Goal: Task Accomplishment & Management: Manage account settings

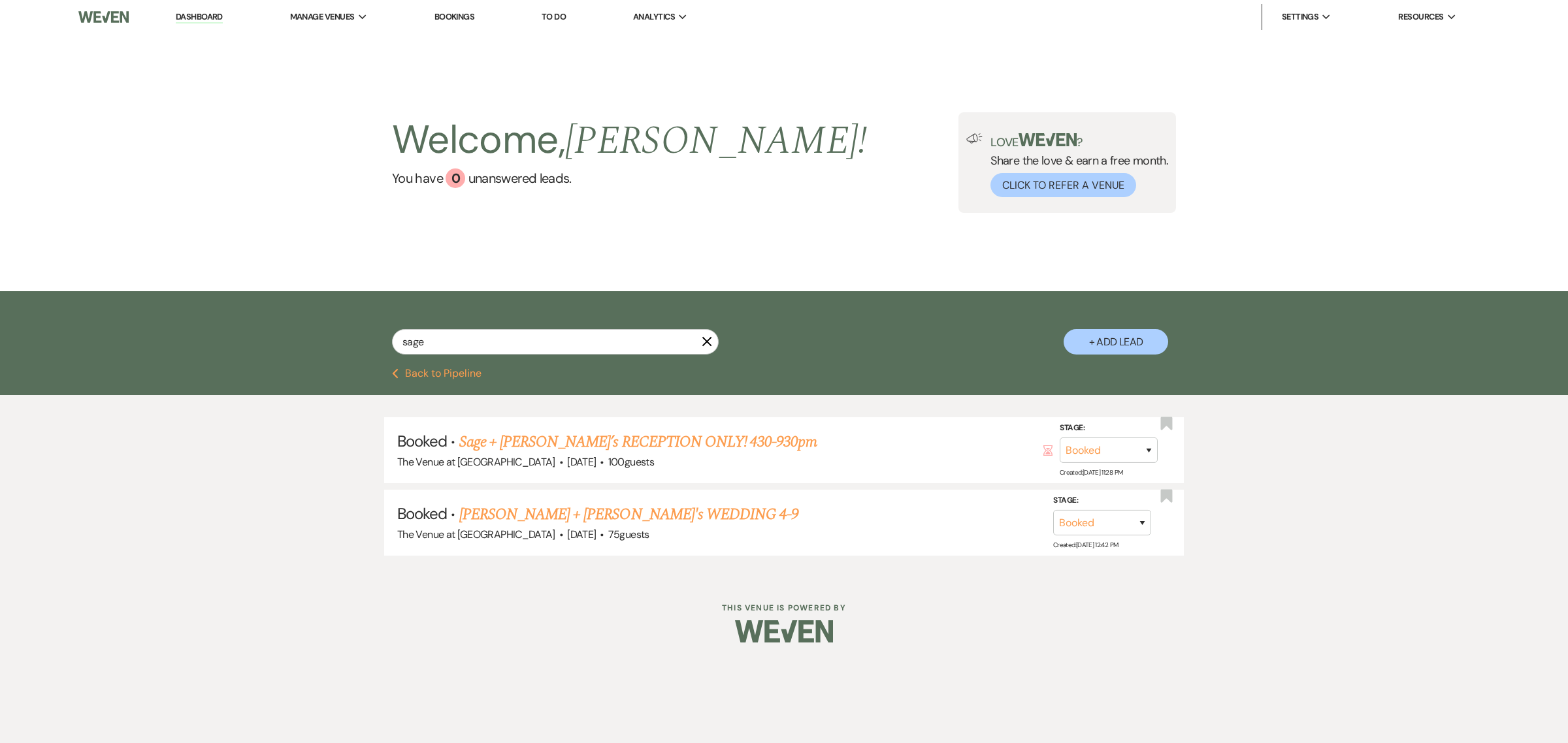
click at [201, 18] on link "Dashboard" at bounding box center [199, 17] width 47 height 12
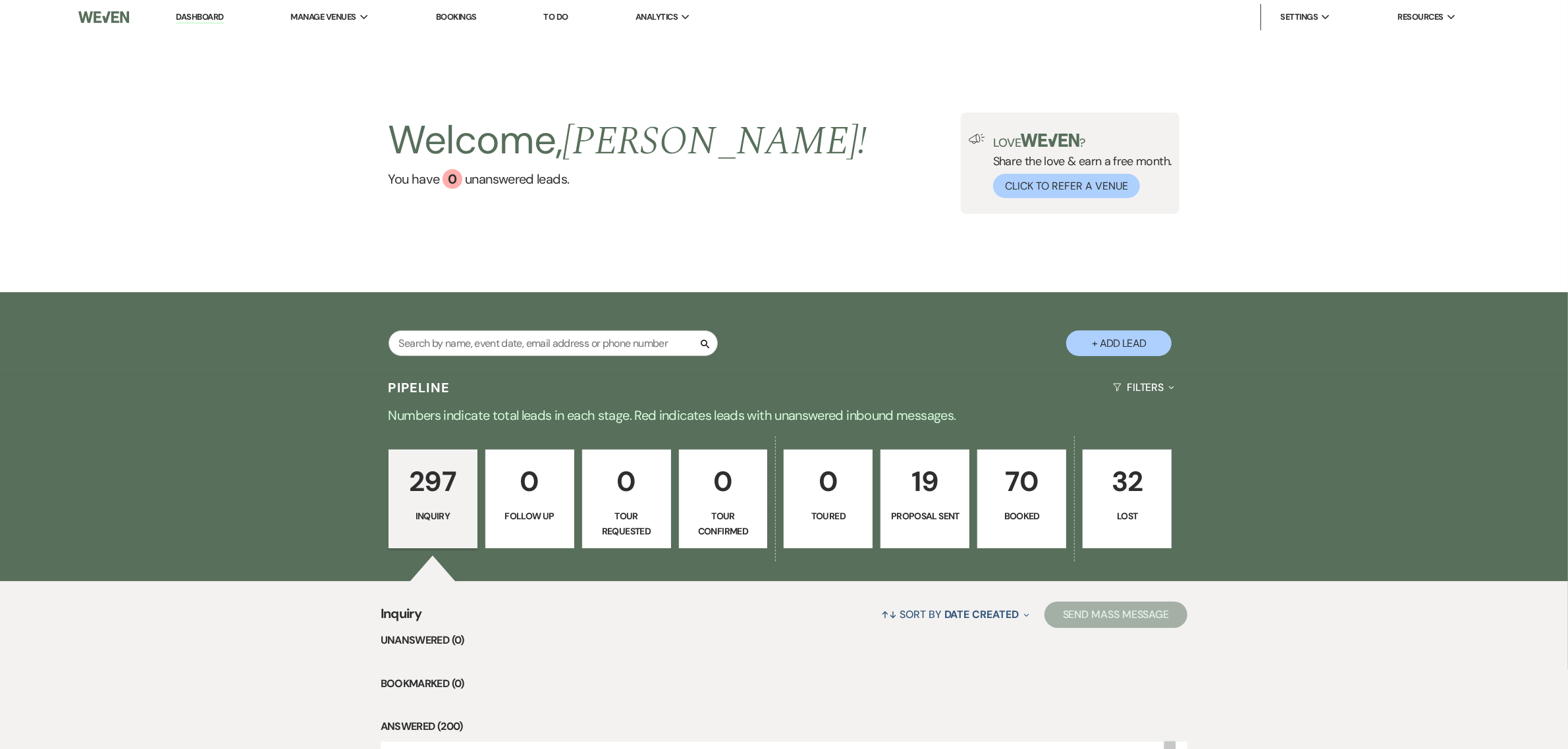
click at [1035, 491] on p "70" at bounding box center [1022, 481] width 72 height 44
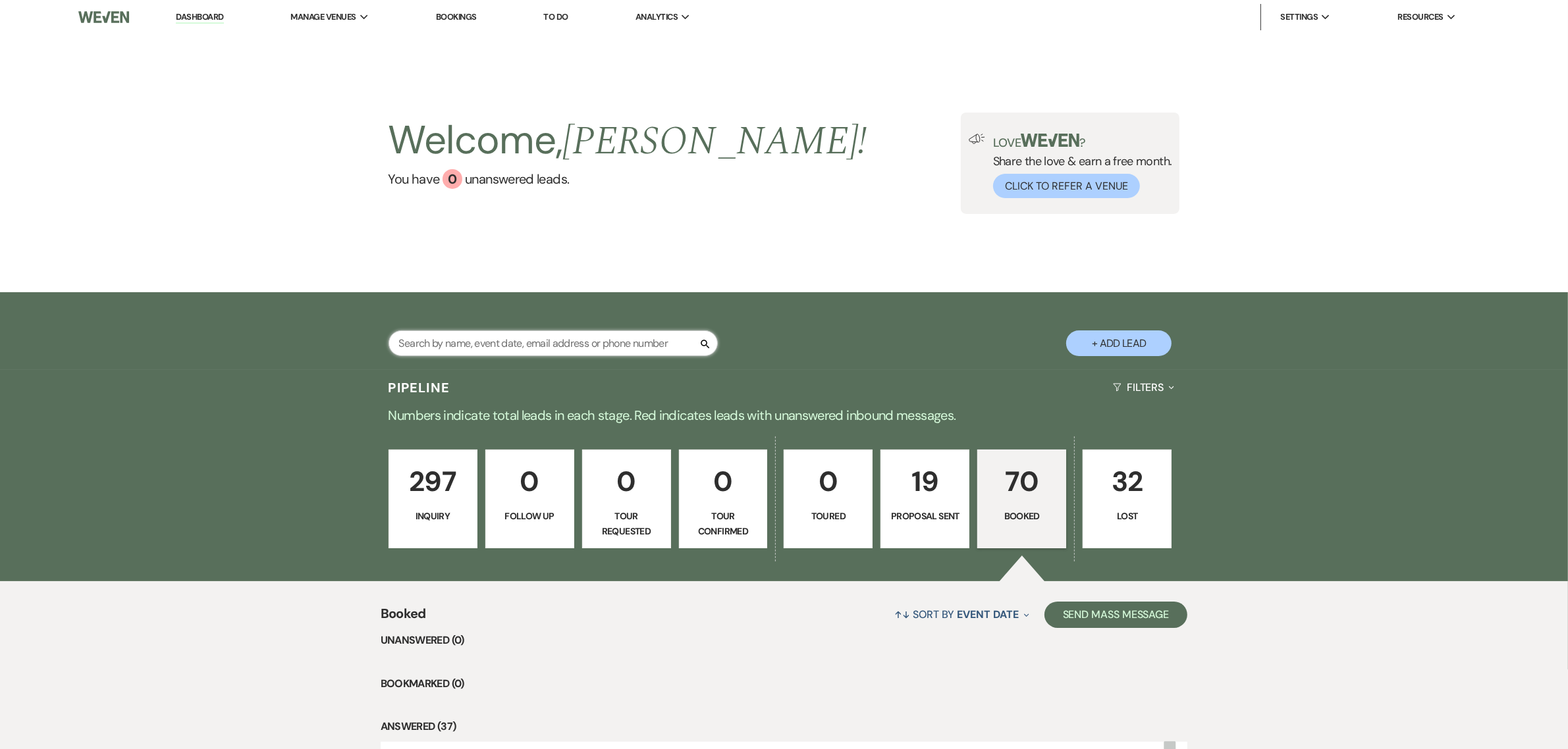
click at [459, 343] on input "text" at bounding box center [553, 343] width 329 height 25
click at [482, 340] on input "text" at bounding box center [553, 343] width 329 height 25
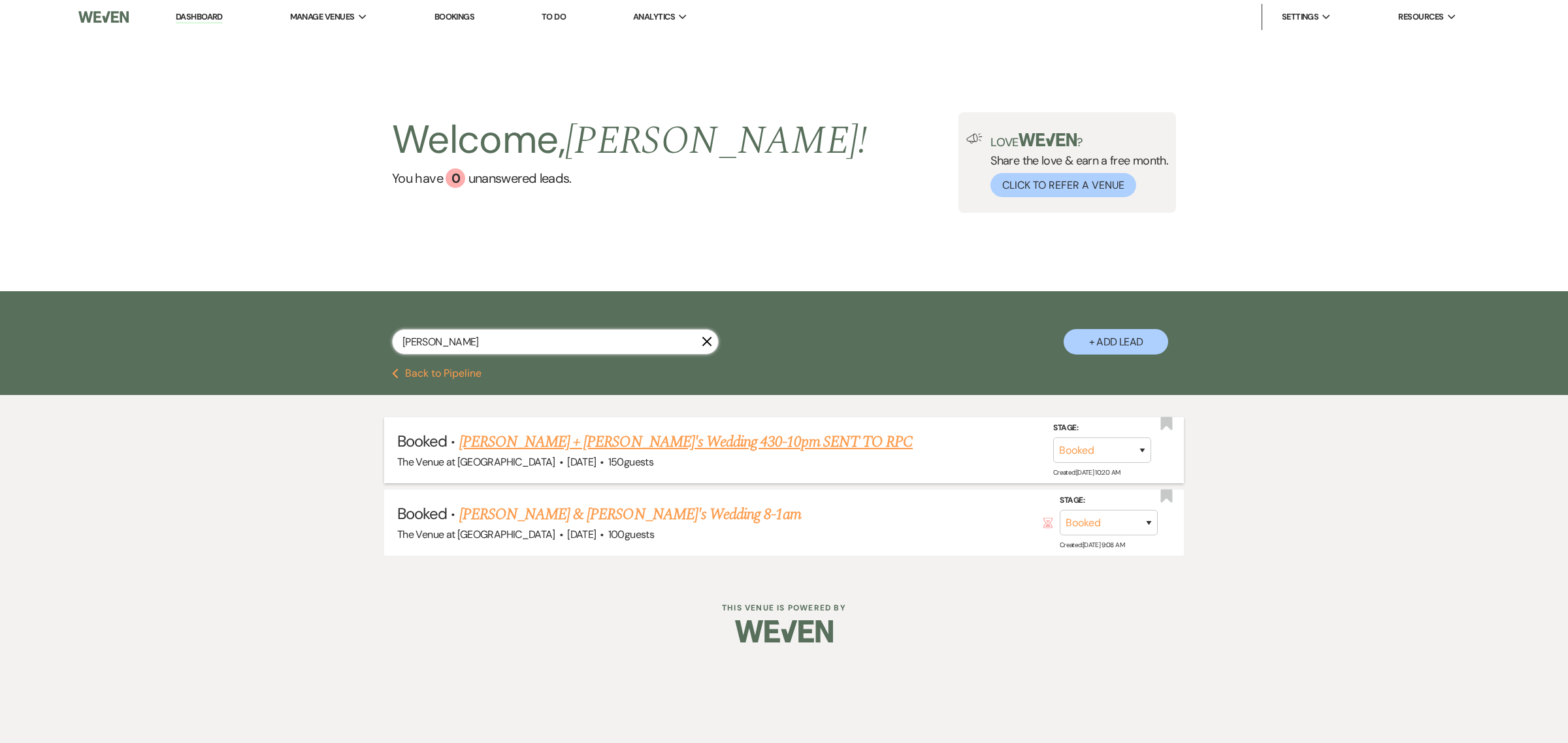
type input "[PERSON_NAME]"
click at [577, 438] on link "[PERSON_NAME] + [PERSON_NAME]'s Wedding 430-10pm SENT TO RPC" at bounding box center [686, 442] width 454 height 24
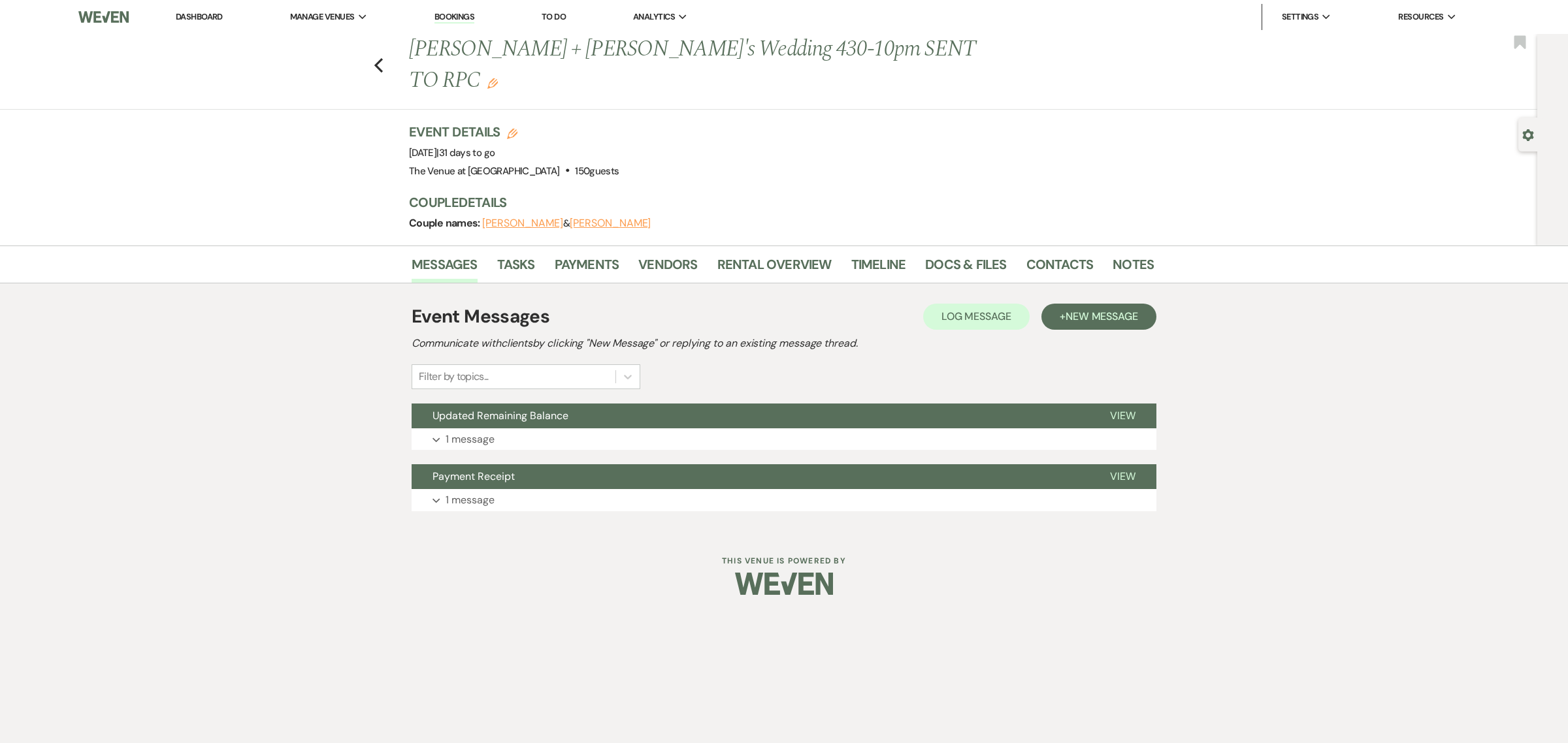
click at [1436, 406] on div "Messages Tasks Payments Vendors Rental Overview Timeline Docs & Files Contacts …" at bounding box center [784, 388] width 1568 height 285
click at [762, 254] on link "Rental Overview" at bounding box center [774, 269] width 114 height 29
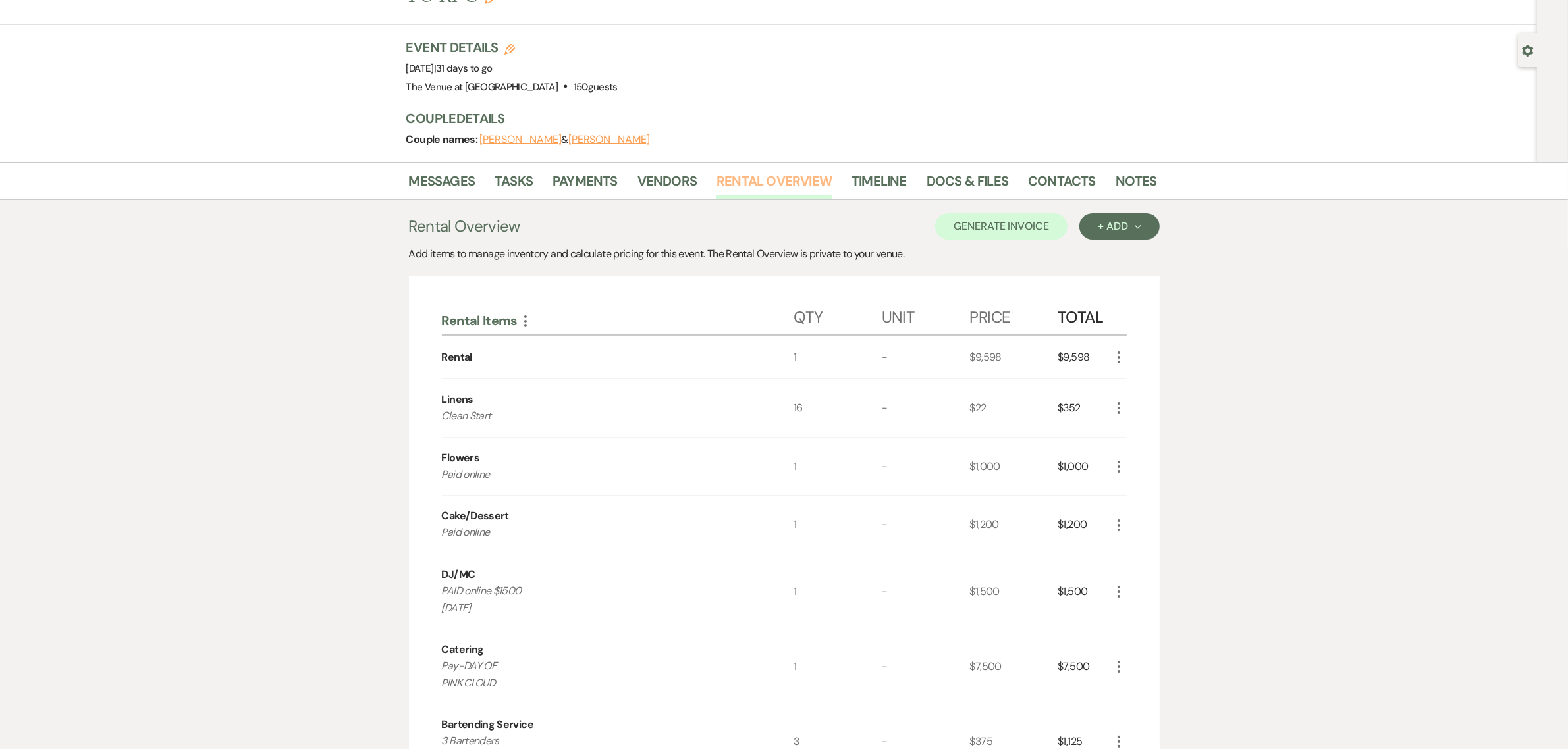
scroll to position [54, 0]
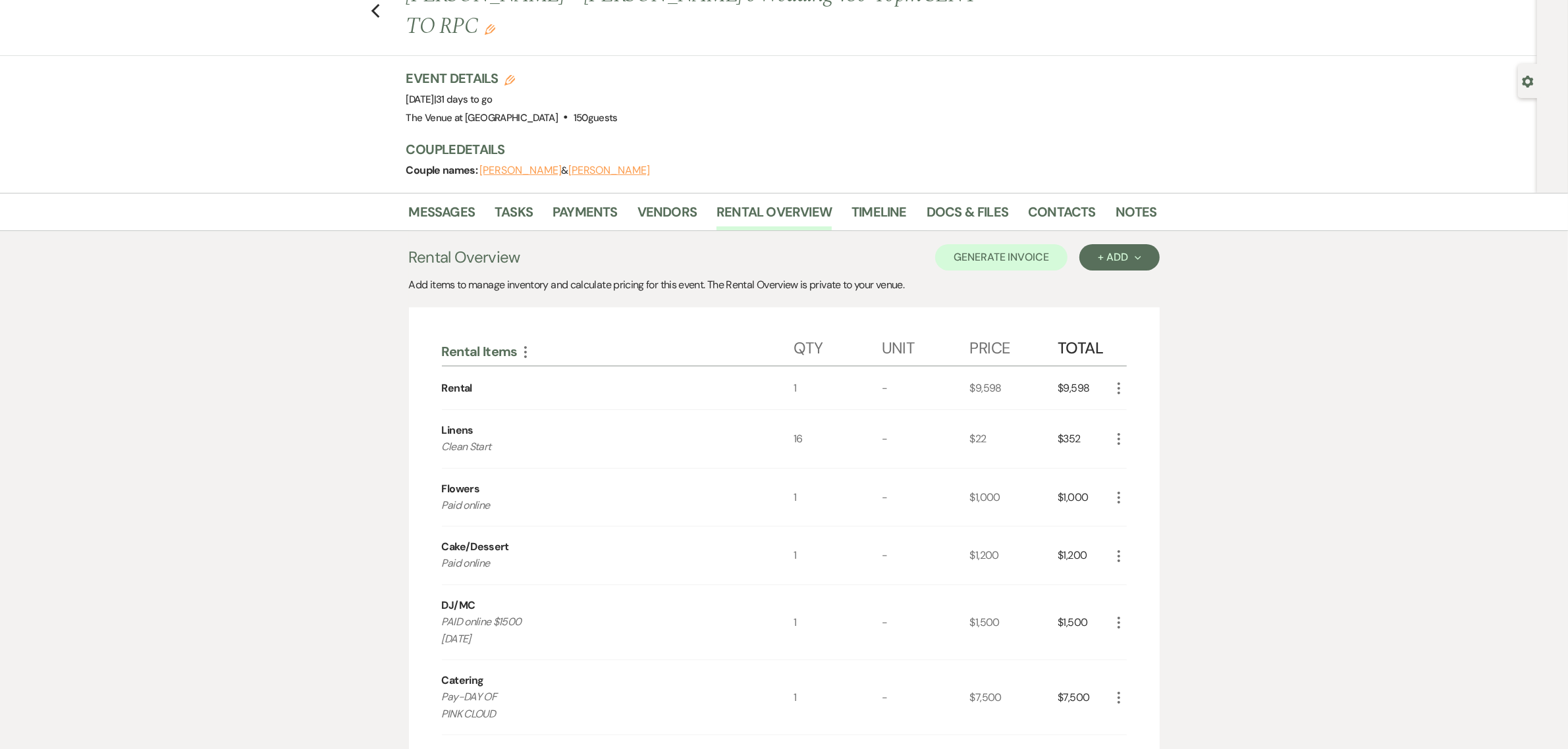
click at [1383, 360] on div "Messages Tasks Payments Vendors Rental Overview Timeline Docs & Files Contacts …" at bounding box center [784, 748] width 1568 height 1110
click at [1414, 439] on div "Messages Tasks Payments Vendors Rental Overview Timeline Docs & Files Contacts …" at bounding box center [784, 748] width 1568 height 1110
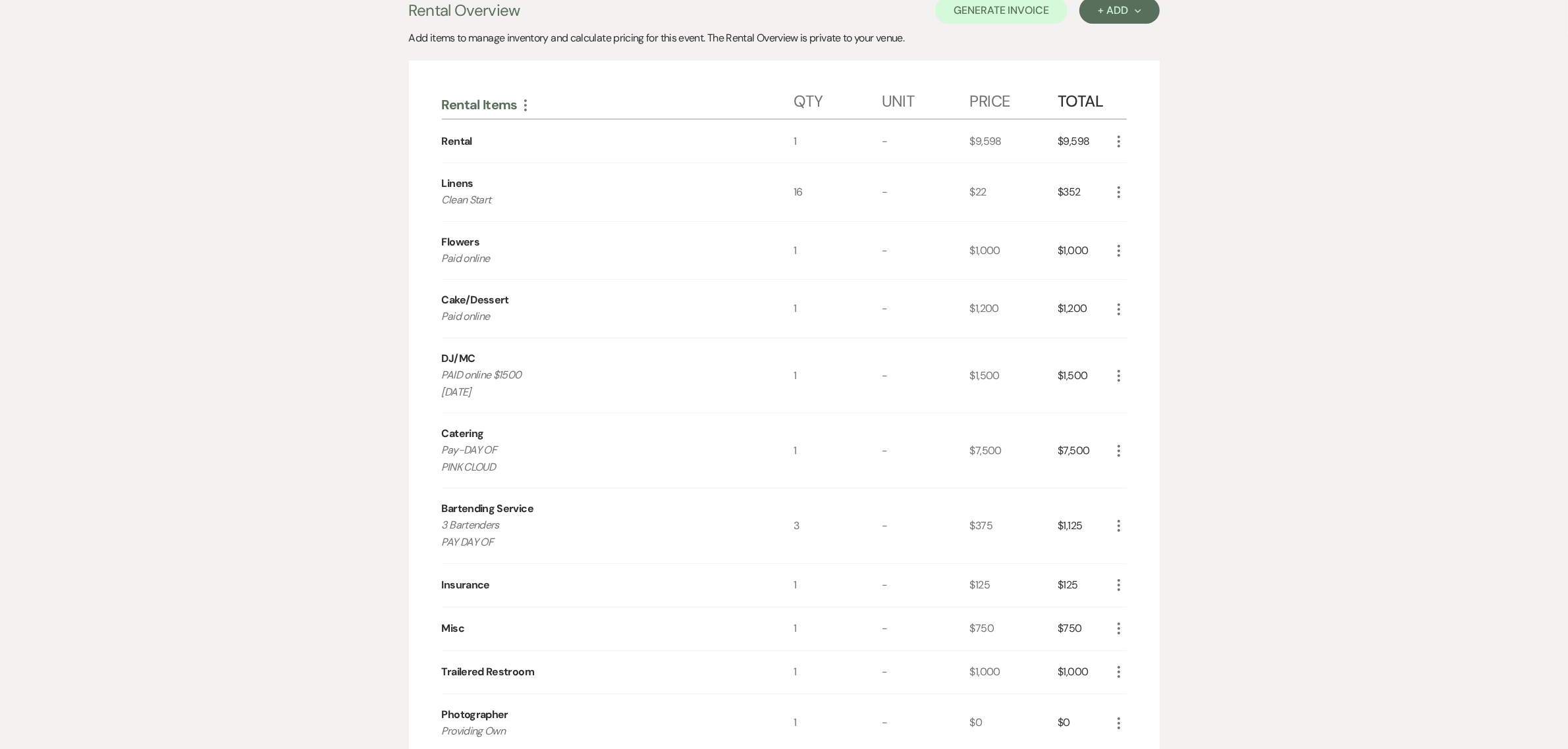
scroll to position [521, 0]
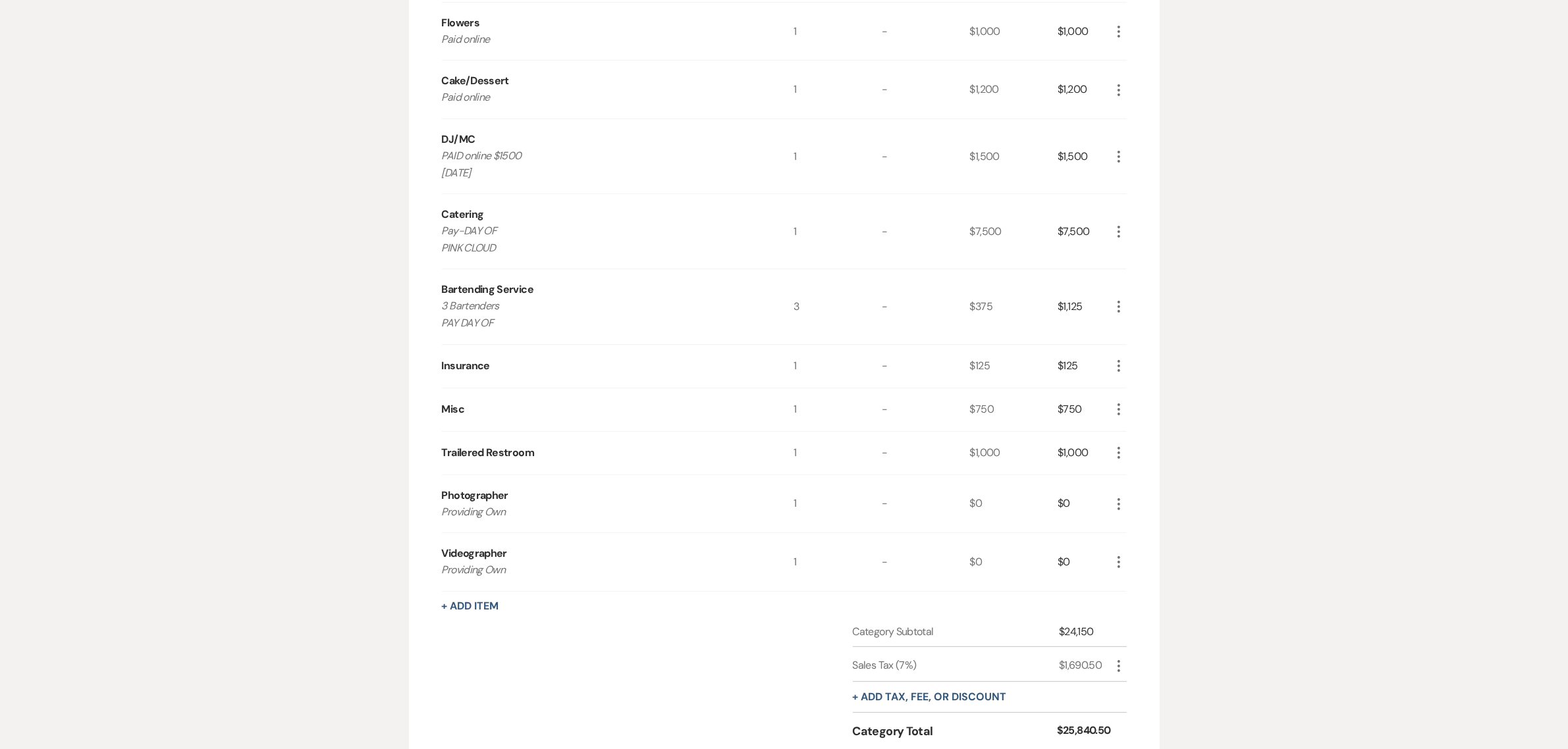
click at [1441, 351] on div "Messages Tasks Payments Vendors Rental Overview Timeline Docs & Files Contacts …" at bounding box center [784, 282] width 1568 height 1110
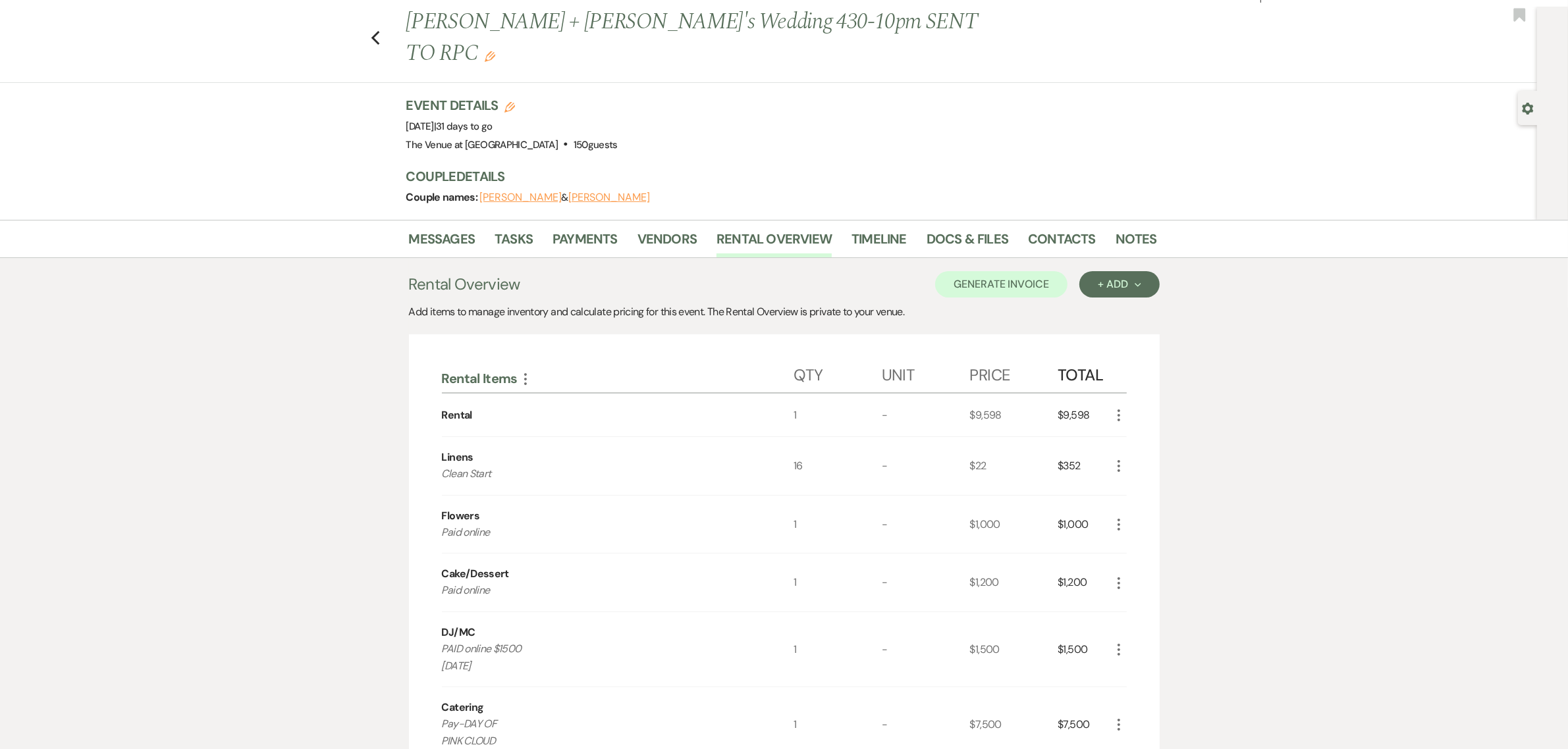
scroll to position [27, 0]
click at [271, 112] on div "Previous [PERSON_NAME] + [PERSON_NAME]'s Wedding 430-10pm SENT TO RPC Edit Book…" at bounding box center [768, 114] width 1537 height 213
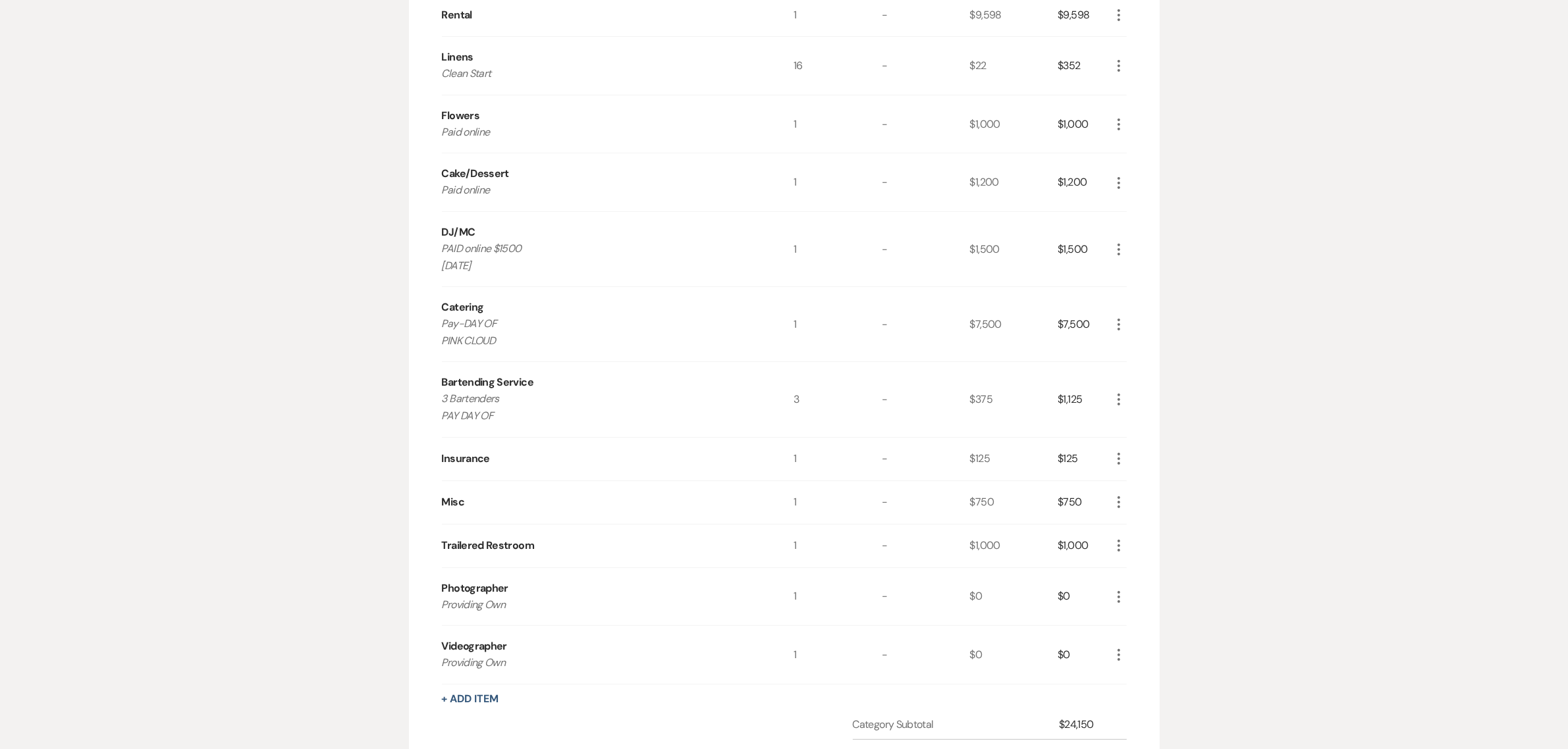
scroll to position [440, 0]
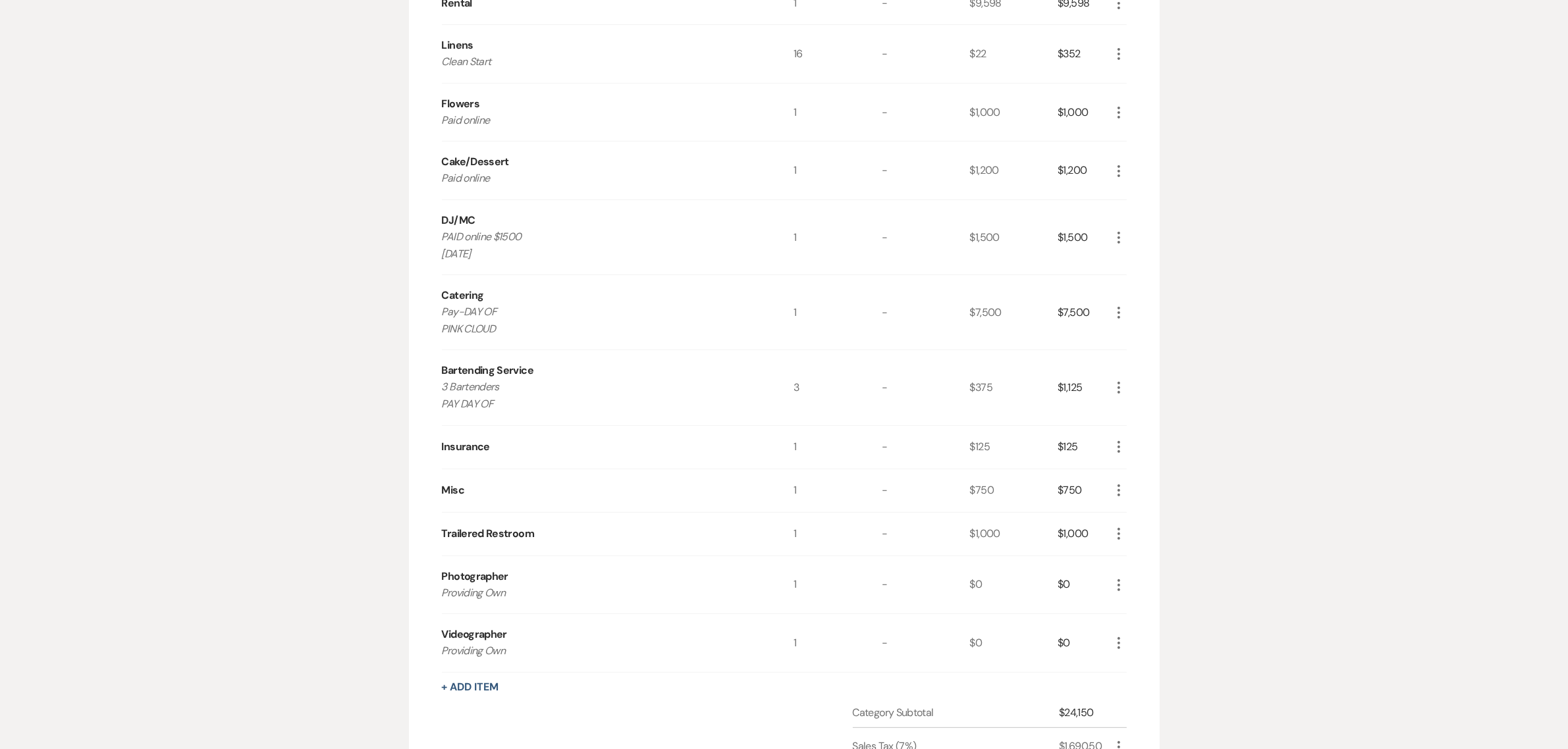
click at [1404, 319] on div "Messages Tasks Payments Vendors Rental Overview Timeline Docs & Files Contacts …" at bounding box center [784, 363] width 1568 height 1110
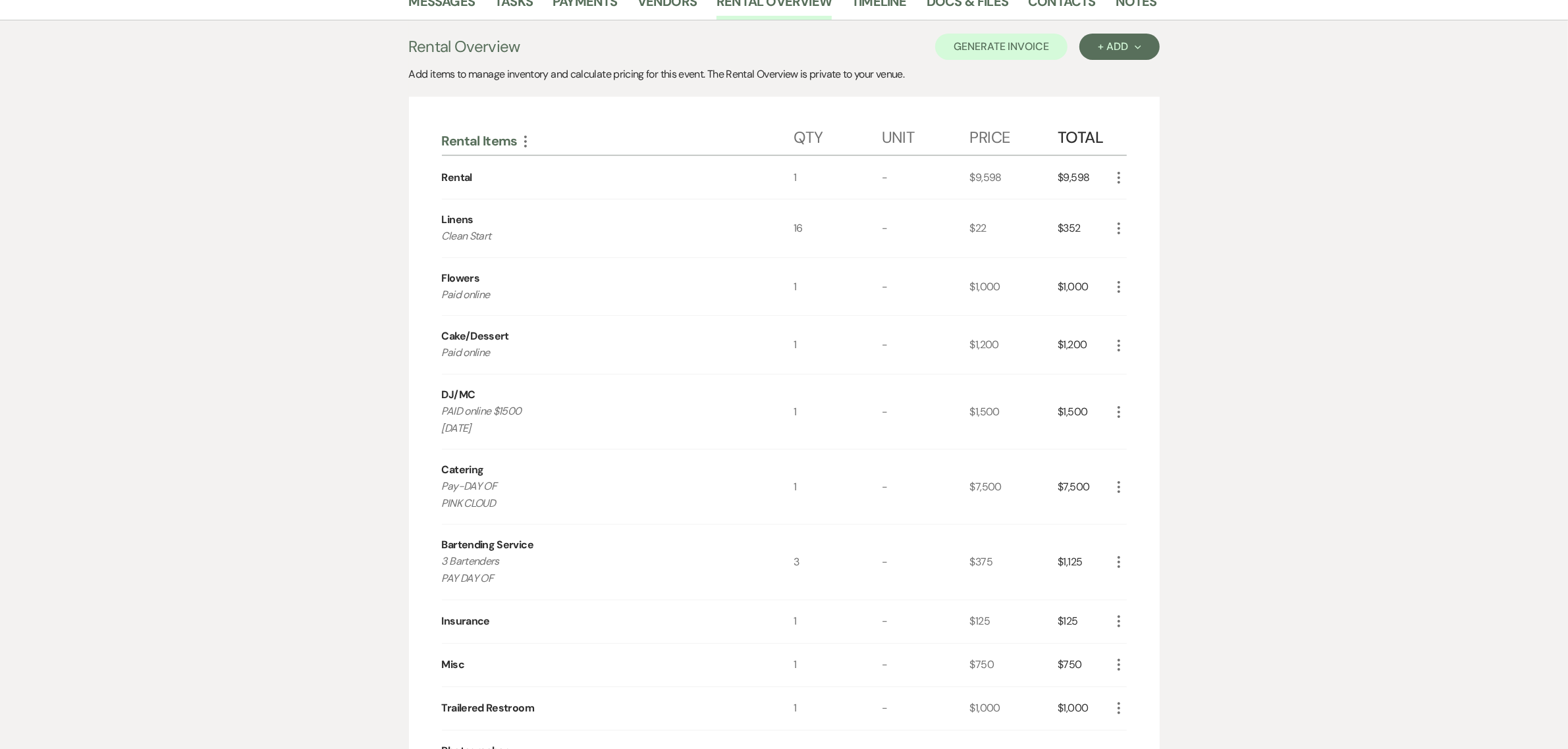
scroll to position [221, 0]
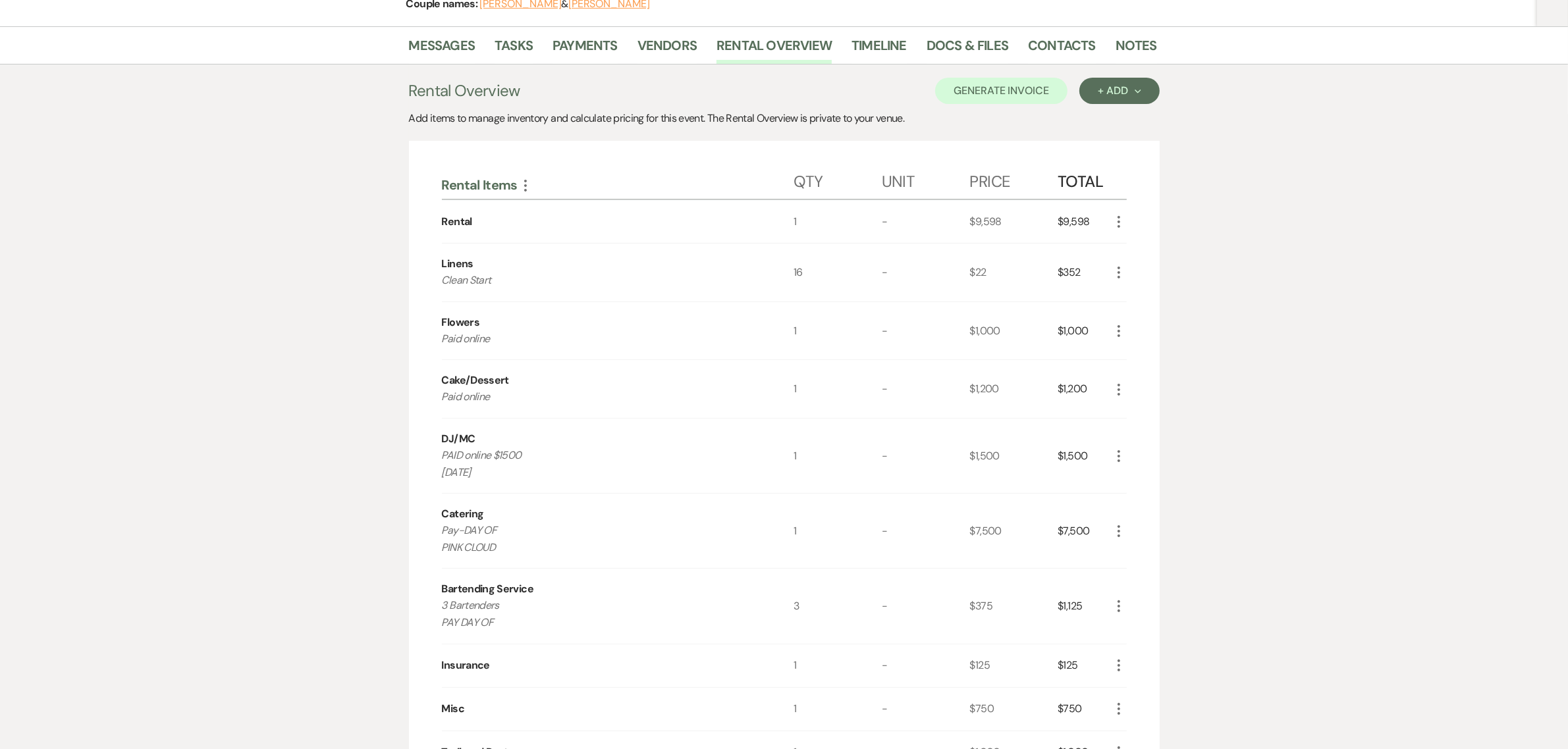
click at [1413, 393] on div "Messages Tasks Payments Vendors Rental Overview Timeline Docs & Files Contacts …" at bounding box center [784, 581] width 1568 height 1110
click at [325, 195] on div "Messages Tasks Payments Vendors Rental Overview Timeline Docs & Files Contacts …" at bounding box center [784, 581] width 1568 height 1110
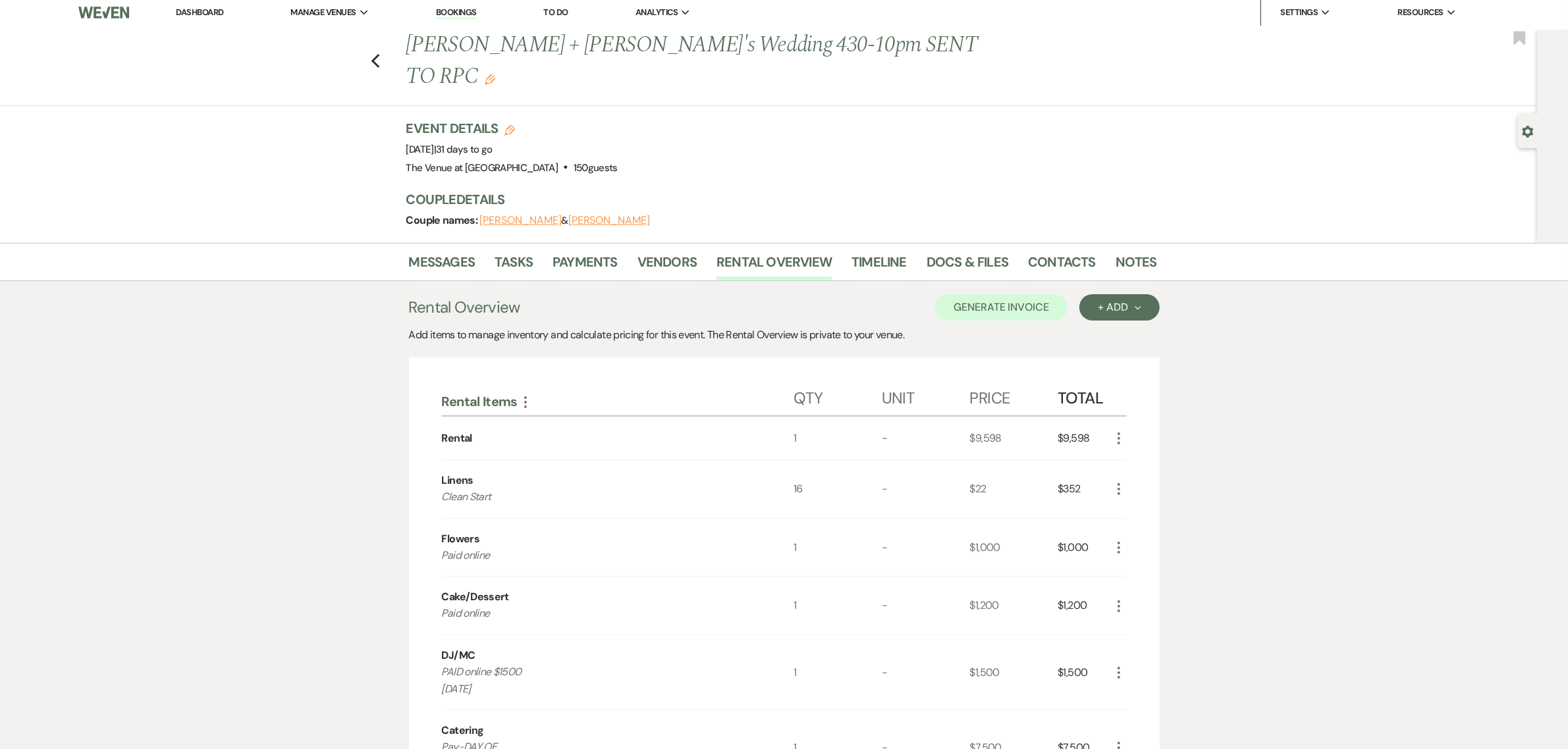
scroll to position [0, 0]
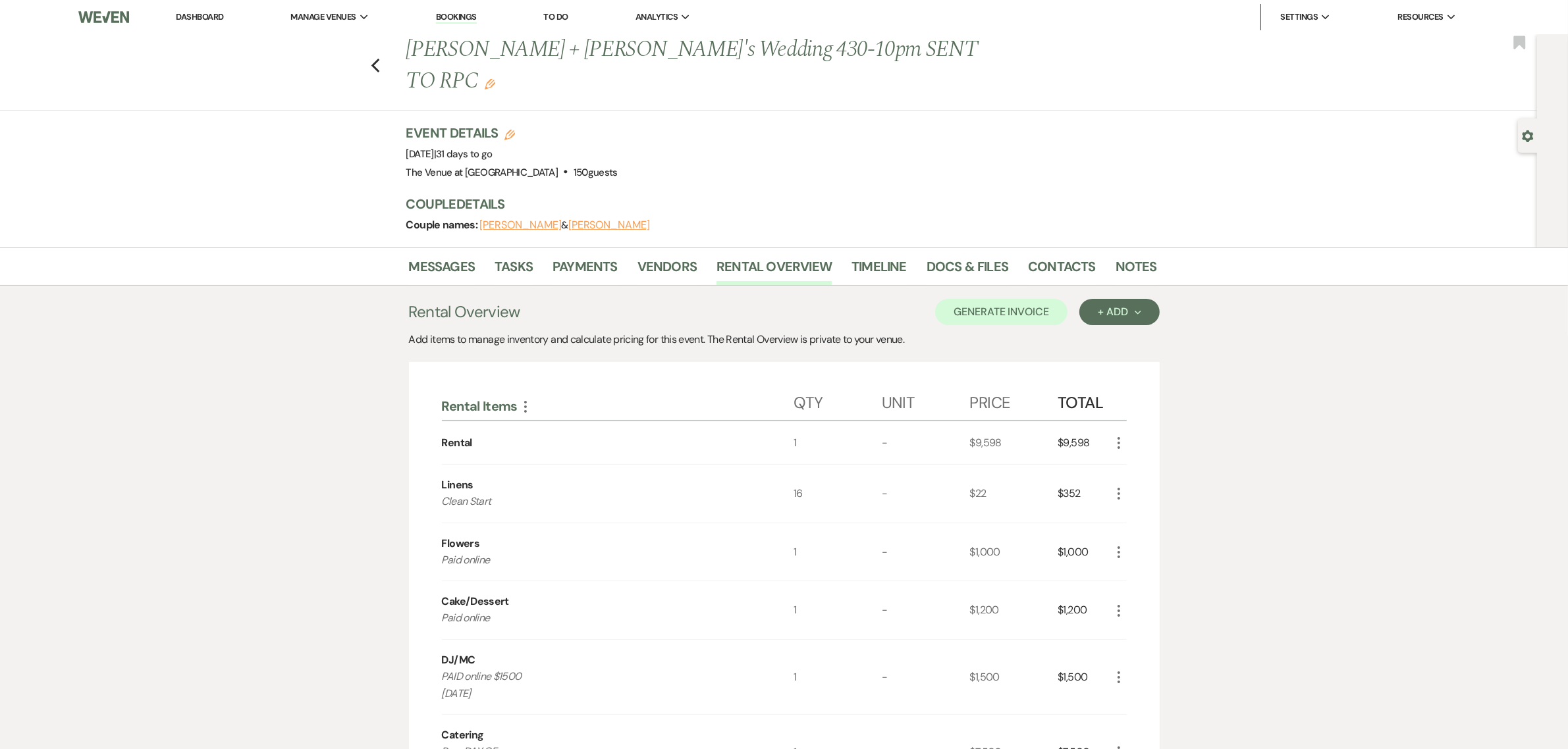
click at [906, 154] on div "Event Details Edit Event Date: [DATE] | 31 days to go Venue: The Venue at [GEOG…" at bounding box center [782, 185] width 751 height 124
